Goal: Task Accomplishment & Management: Use online tool/utility

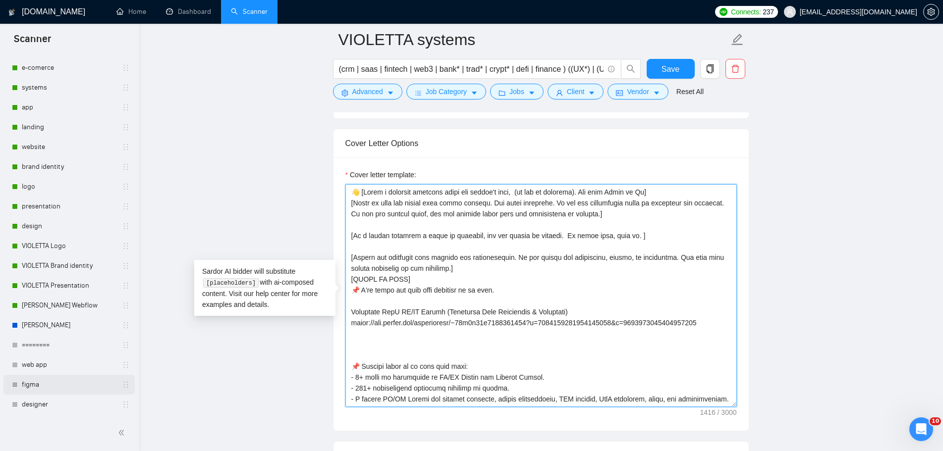
scroll to position [297, 0]
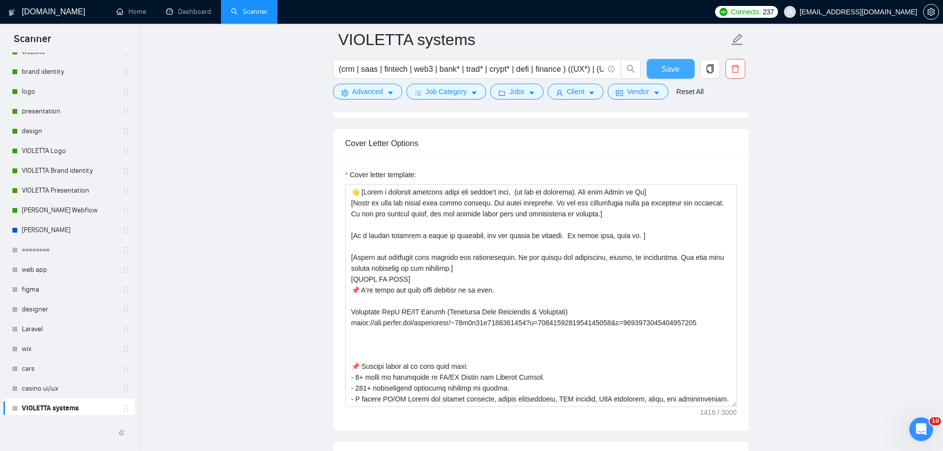
click at [666, 69] on span "Save" at bounding box center [670, 69] width 18 height 12
click at [796, 174] on main "VIOLETTA systems (crm | saas | fintech | web3 | bank* | trad* | crypt* | defi |…" at bounding box center [541, 224] width 772 height 2847
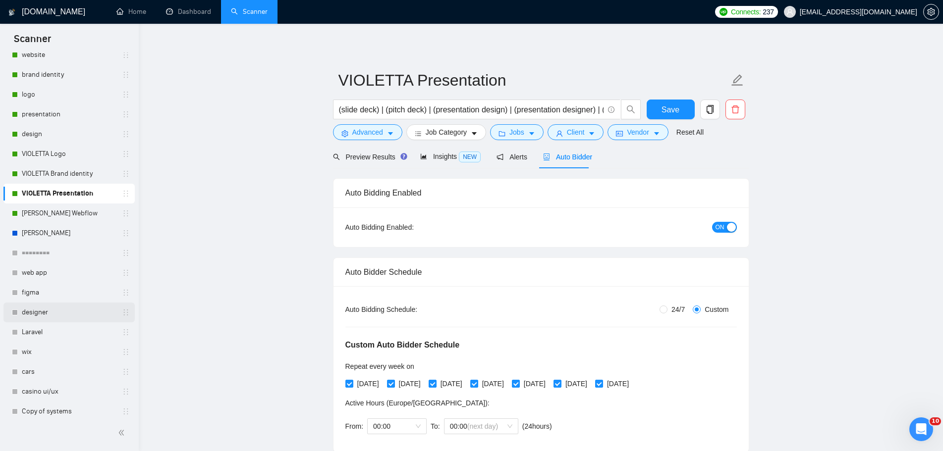
scroll to position [301, 0]
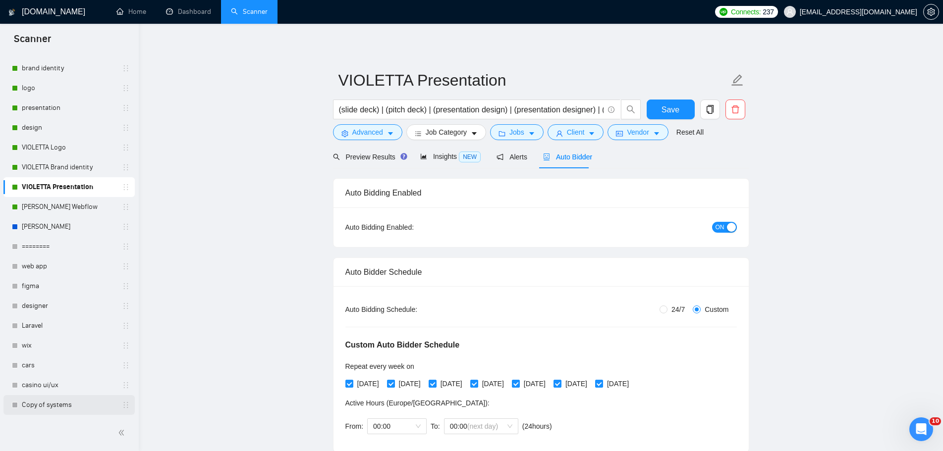
click at [60, 404] on link "Copy of systems" at bounding box center [69, 405] width 94 height 20
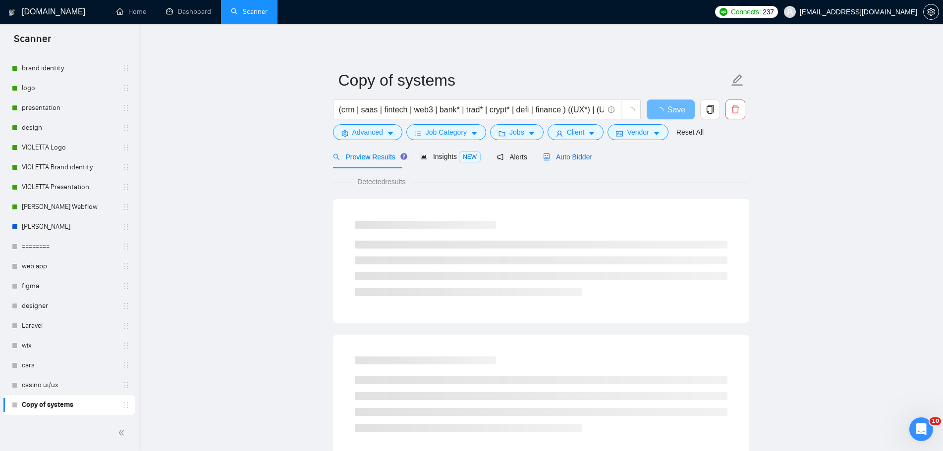
click at [571, 159] on span "Auto Bidder" at bounding box center [567, 157] width 49 height 8
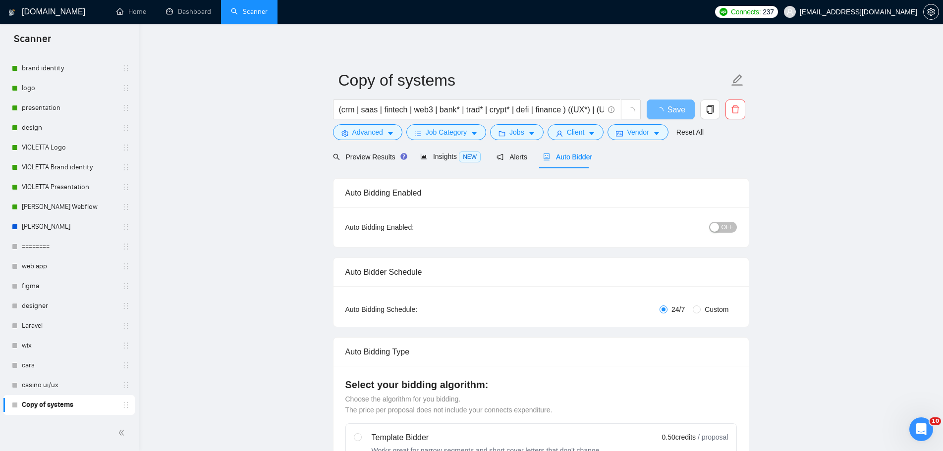
radio input "false"
radio input "true"
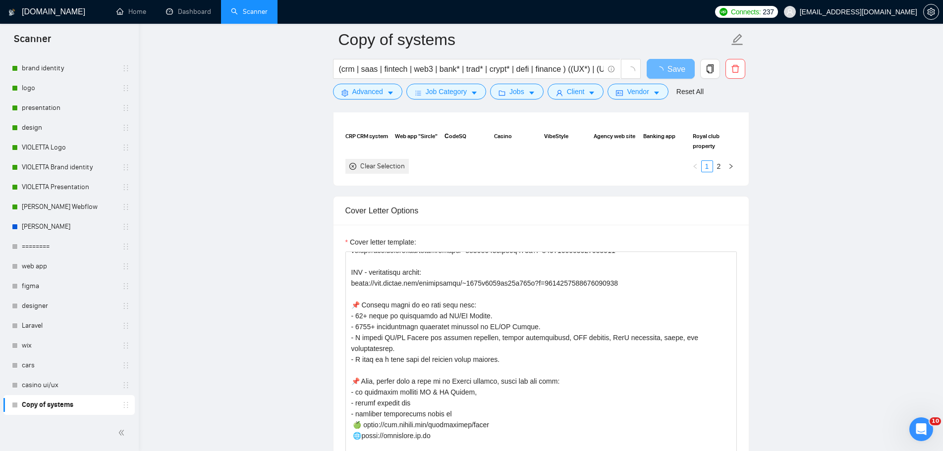
scroll to position [371, 0]
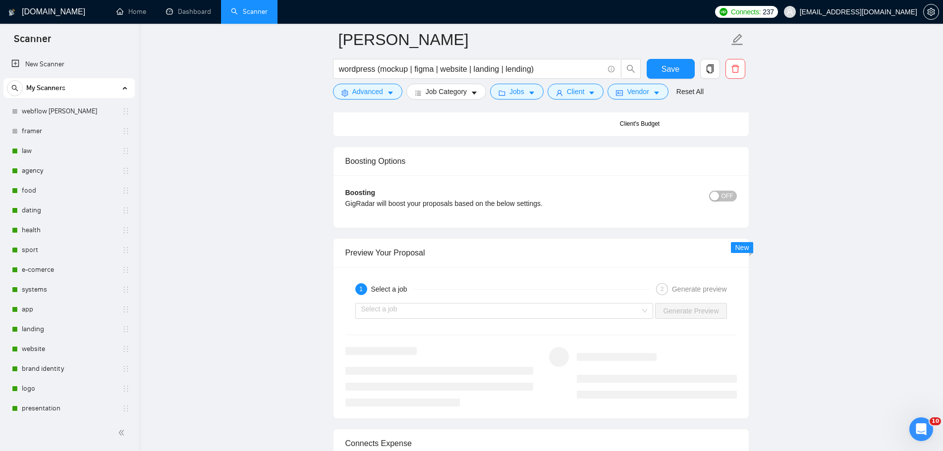
scroll to position [1882, 0]
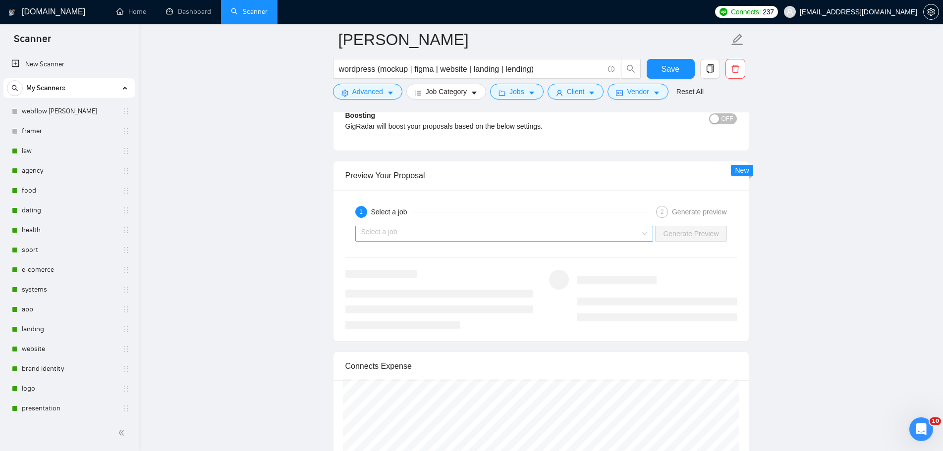
click at [641, 232] on input "search" at bounding box center [500, 233] width 279 height 15
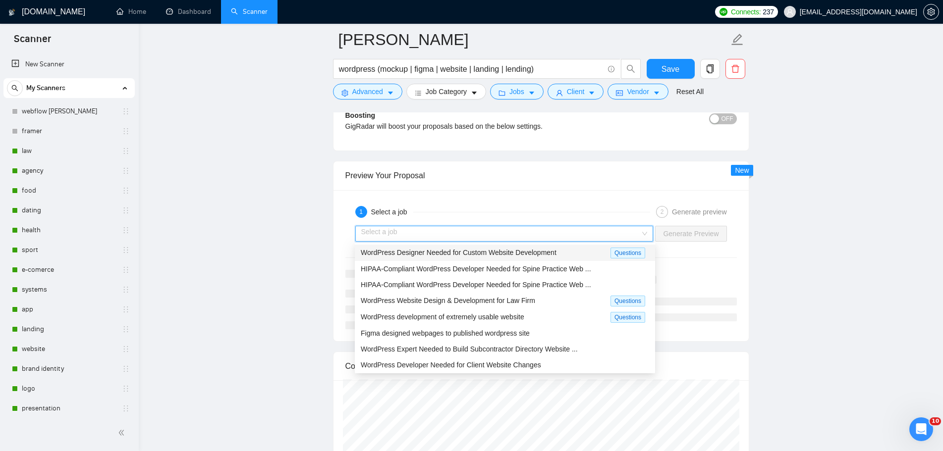
click at [567, 256] on div "WordPress Designer Needed for Custom Website Development" at bounding box center [486, 252] width 250 height 11
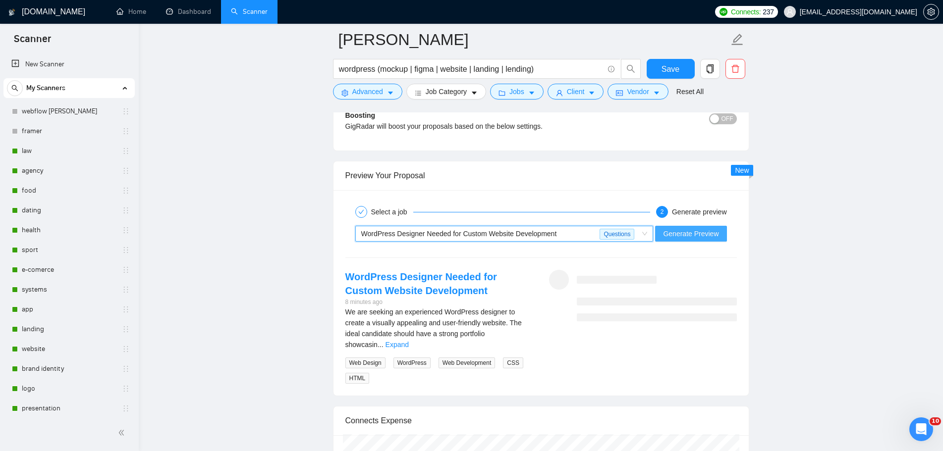
click at [688, 236] on span "Generate Preview" at bounding box center [690, 233] width 55 height 11
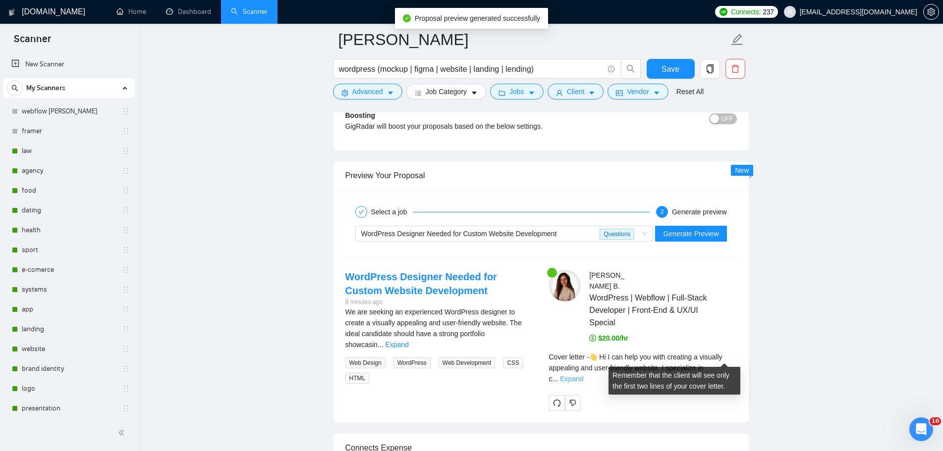
click at [583, 375] on link "Expand" at bounding box center [571, 379] width 23 height 8
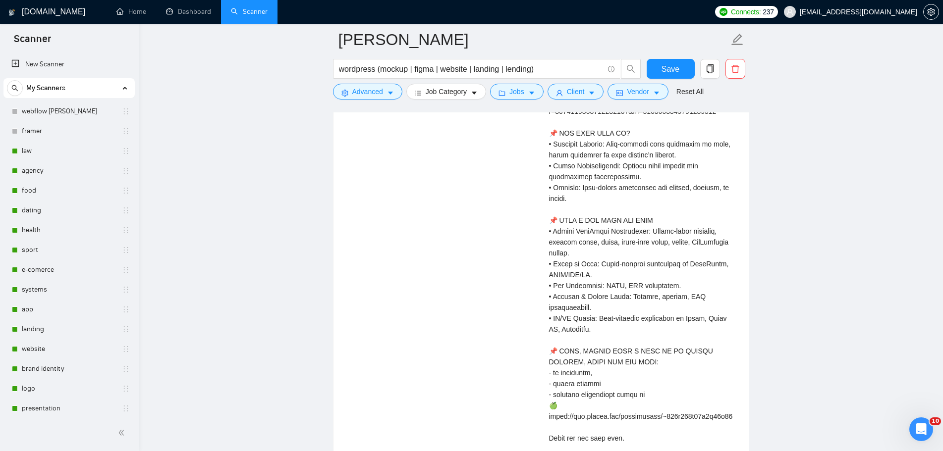
scroll to position [2576, 0]
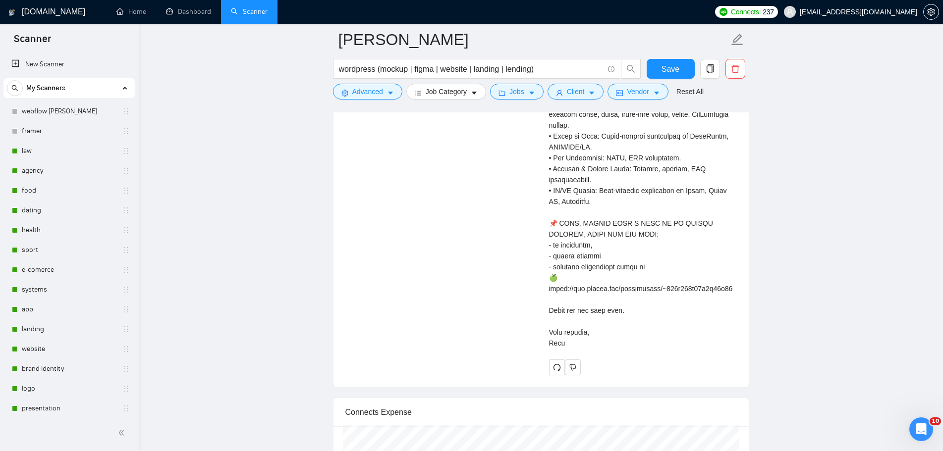
drag, startPoint x: 550, startPoint y: 202, endPoint x: 720, endPoint y: 341, distance: 219.7
click at [720, 341] on div "Cover letter" at bounding box center [643, 31] width 188 height 650
copy div "👋 Lo I dol sita con adip elitsedd e temporin utlaboree dol magn-aliquaen admini…"
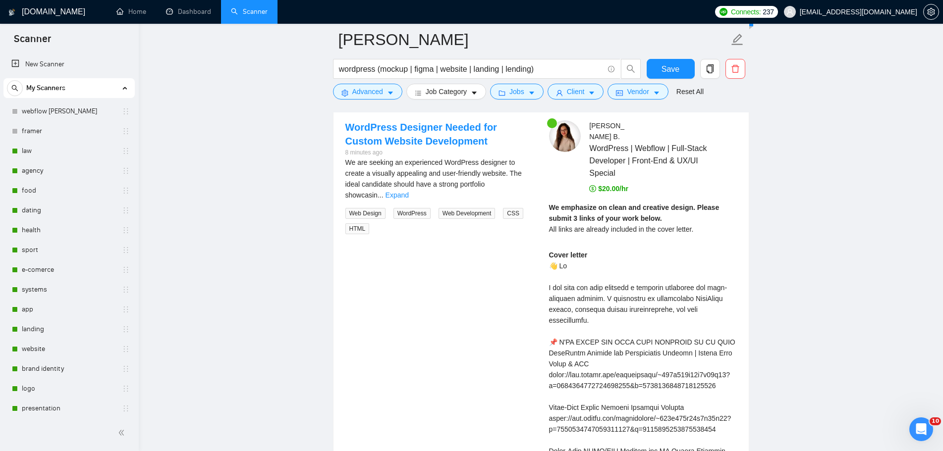
scroll to position [2031, 0]
drag, startPoint x: 547, startPoint y: 219, endPoint x: 708, endPoint y: 227, distance: 160.7
copy span "All links are already included in the cover letter."
